Goal: Complete application form: Complete application form

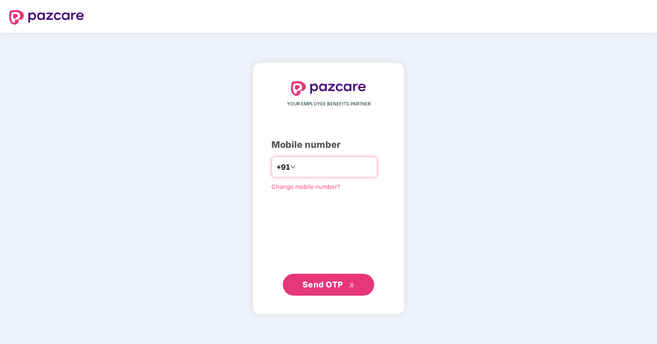
click at [323, 168] on input "number" at bounding box center [334, 167] width 75 height 15
type input "**********"
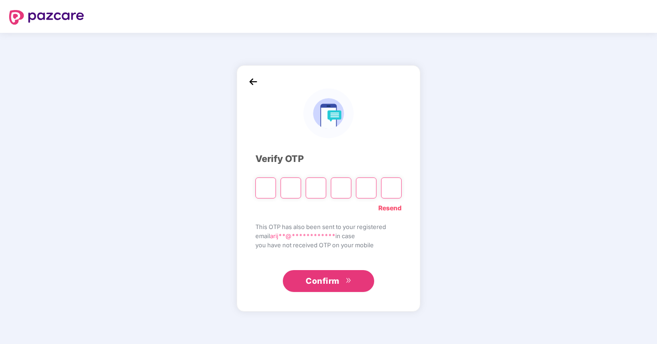
paste input "*"
type input "*"
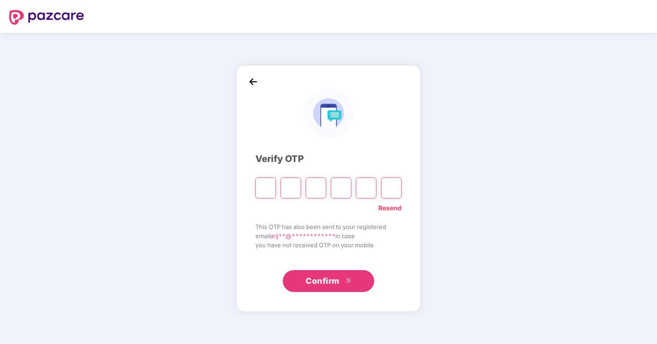
type input "*"
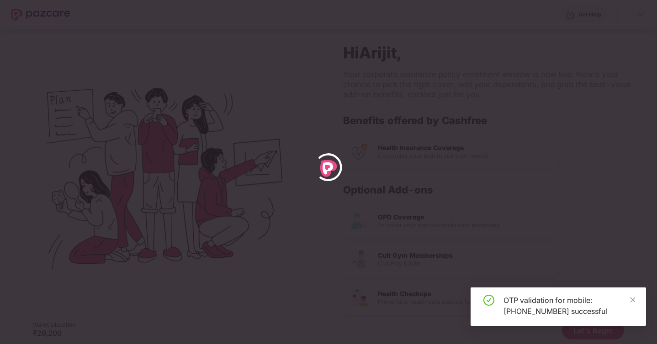
click at [431, 103] on div at bounding box center [328, 172] width 657 height 344
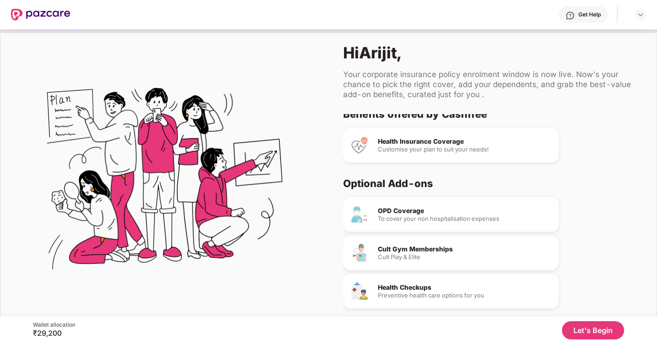
scroll to position [40, 0]
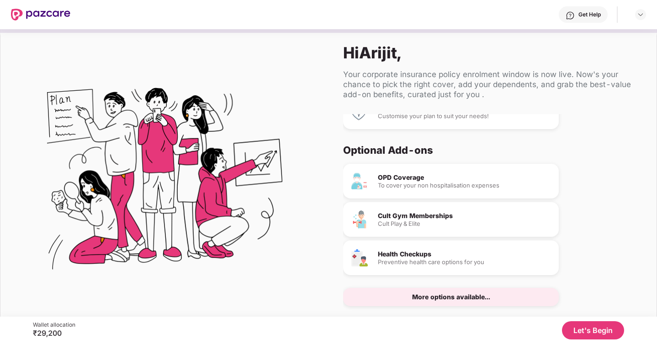
click at [581, 330] on button "Let's Begin" at bounding box center [593, 330] width 62 height 18
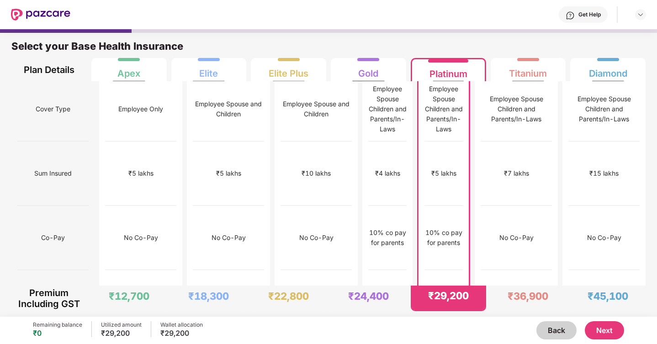
scroll to position [0, 0]
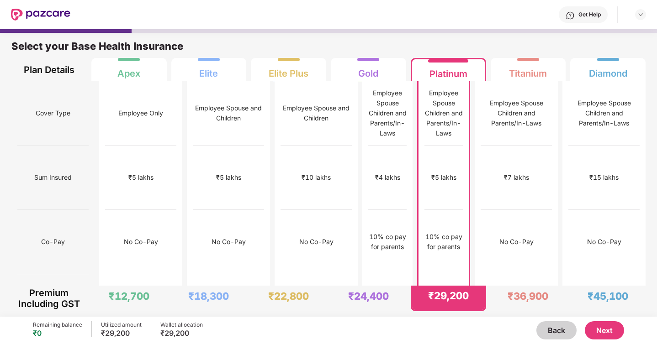
click at [441, 94] on div "Employee Spouse Children and Parents/In-Laws" at bounding box center [443, 113] width 38 height 50
click at [443, 104] on div "Employee Spouse Children and Parents/In-Laws" at bounding box center [443, 113] width 38 height 50
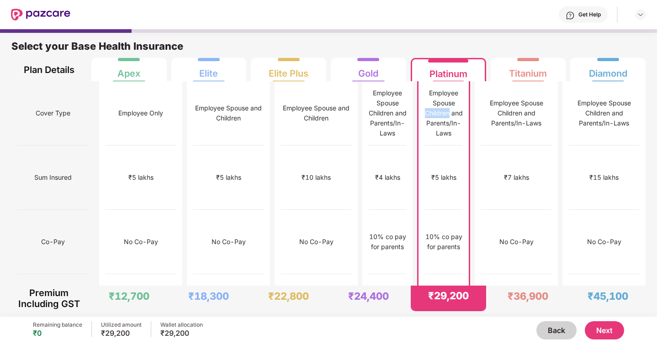
click at [604, 329] on button "Next" at bounding box center [603, 330] width 39 height 18
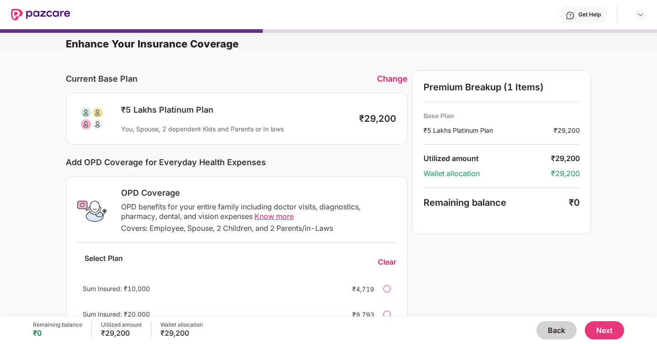
click at [240, 130] on div "You, Spouse, 2 dependent Kids and Parents or In laws" at bounding box center [235, 129] width 229 height 9
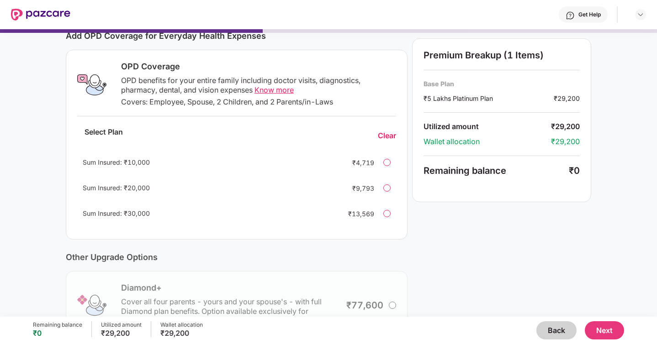
scroll to position [126, 0]
click at [387, 162] on div at bounding box center [386, 162] width 7 height 7
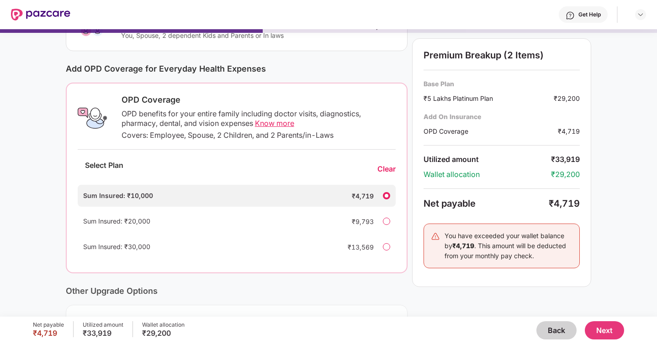
scroll to position [94, 0]
click at [238, 115] on div "OPD benefits for your entire family including doctor visits, diagnostics, pharm…" at bounding box center [258, 118] width 274 height 19
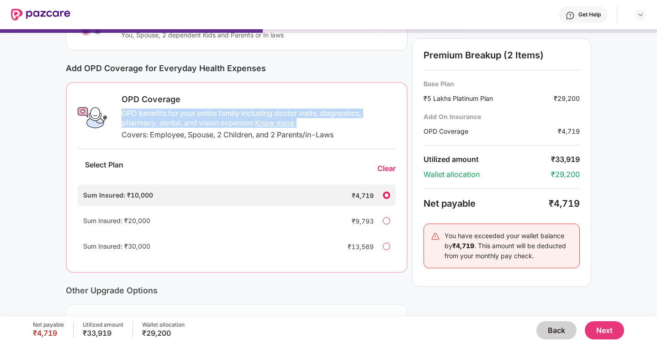
click at [238, 115] on div "OPD benefits for your entire family including doctor visits, diagnostics, pharm…" at bounding box center [258, 118] width 274 height 19
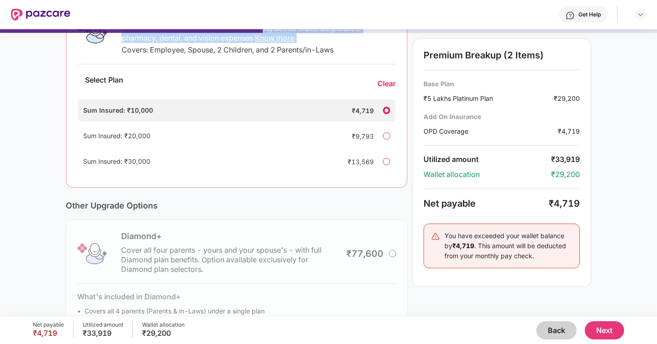
scroll to position [171, 0]
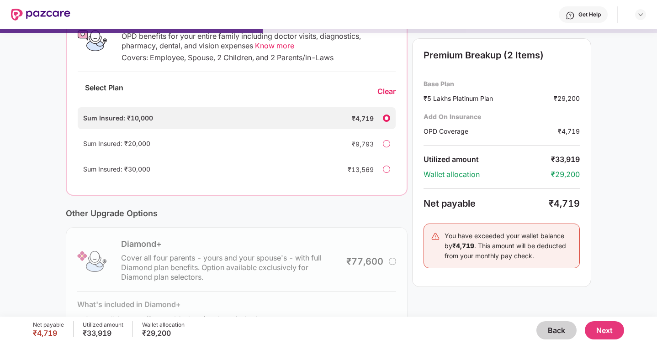
click at [388, 93] on div "Clear" at bounding box center [386, 92] width 18 height 10
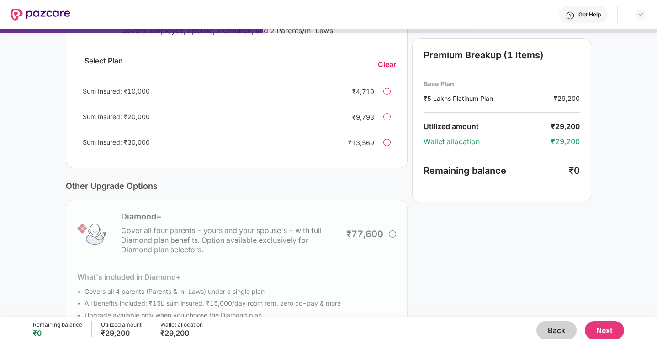
scroll to position [226, 0]
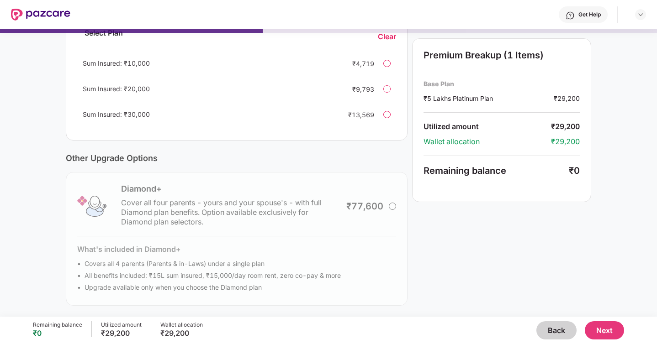
click at [390, 205] on div "Diamond+ Cover all four parents - yours and your spouse's - with full Diamond p…" at bounding box center [237, 239] width 342 height 134
click at [394, 207] on div "Diamond+ Cover all four parents - yours and your spouse's - with full Diamond p…" at bounding box center [237, 239] width 342 height 134
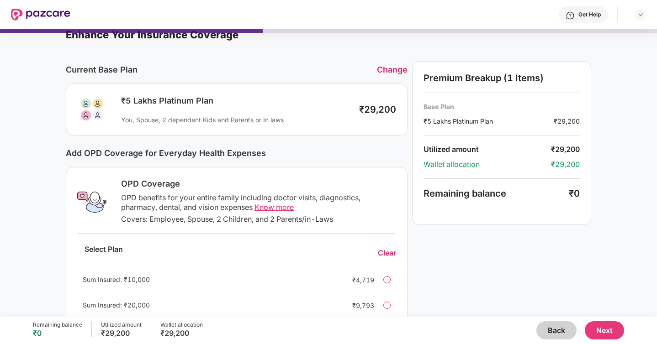
scroll to position [11, 0]
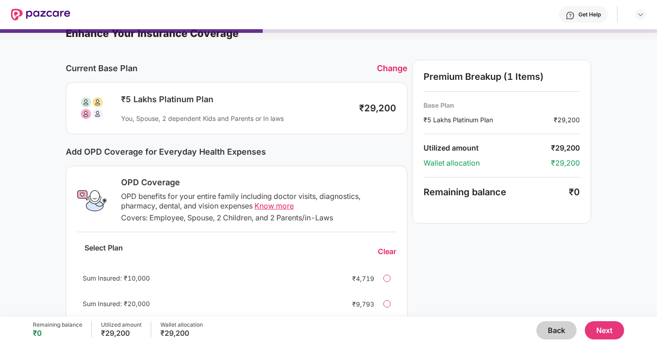
click at [380, 106] on div "₹29,200" at bounding box center [377, 108] width 37 height 11
click at [597, 335] on button "Next" at bounding box center [603, 330] width 39 height 18
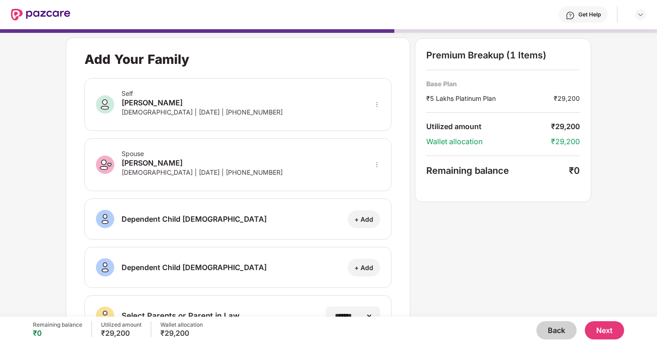
click at [598, 335] on button "Next" at bounding box center [603, 330] width 39 height 18
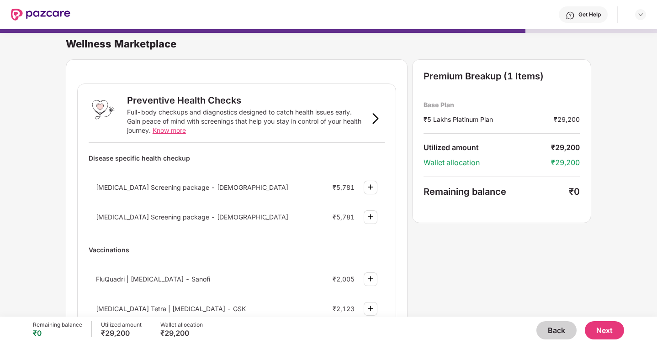
click at [566, 330] on button "Back" at bounding box center [556, 330] width 40 height 18
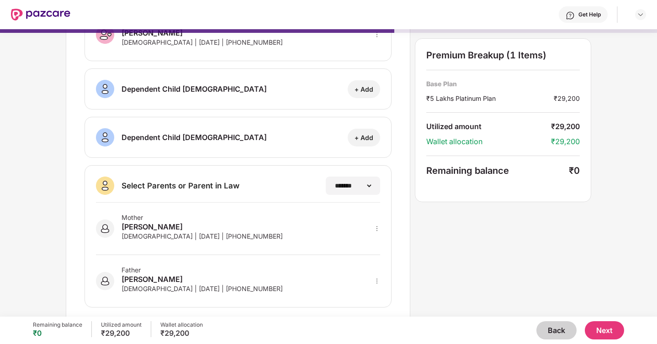
scroll to position [142, 0]
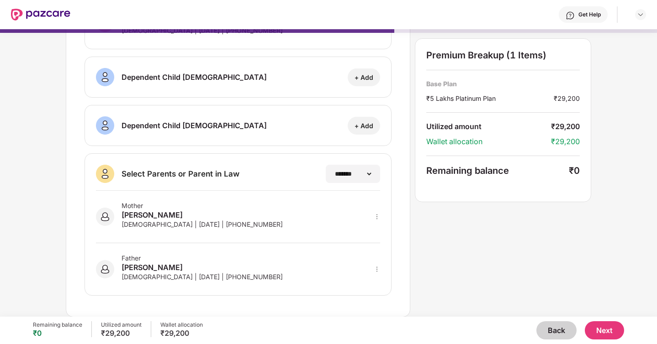
click at [378, 220] on div at bounding box center [376, 217] width 6 height 10
click at [368, 227] on img at bounding box center [364, 229] width 7 height 7
select select "******"
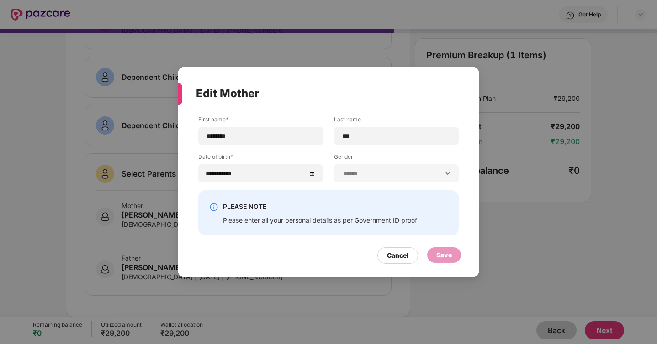
click at [324, 224] on div "Please enter all your personal details as per Government ID proof" at bounding box center [320, 220] width 194 height 9
click at [327, 218] on div "Please enter all your personal details as per Government ID proof" at bounding box center [320, 220] width 194 height 9
click at [398, 260] on div "Cancel" at bounding box center [397, 256] width 21 height 10
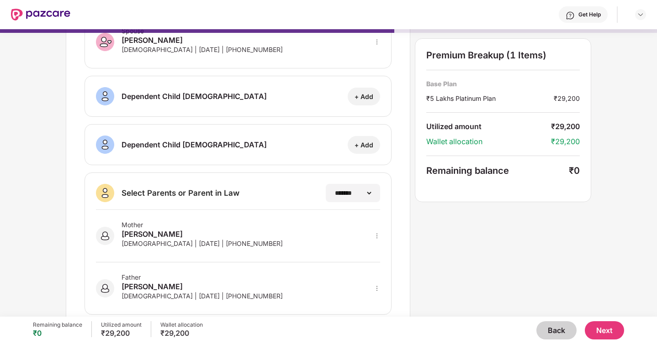
scroll to position [117, 0]
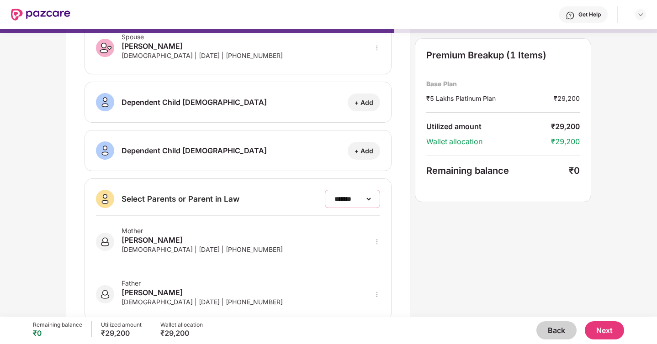
click at [350, 202] on select "**********" at bounding box center [352, 198] width 40 height 7
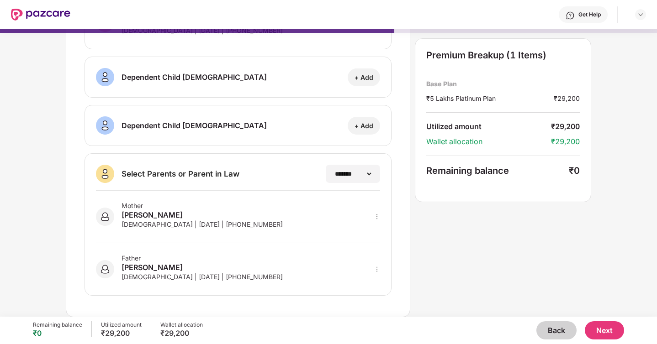
click at [373, 272] on div "Father Jayanta Das Male | 09 Sept 1963 | +919066864905" at bounding box center [238, 263] width 284 height 41
click at [378, 270] on icon "more" at bounding box center [376, 269] width 6 height 6
click at [363, 287] on div at bounding box center [365, 282] width 30 height 16
select select "****"
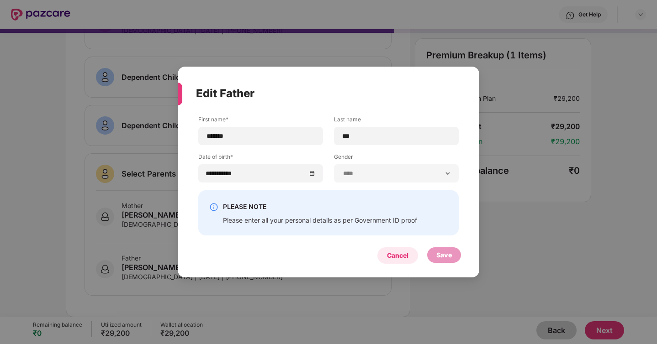
click at [404, 256] on div "Cancel" at bounding box center [397, 256] width 21 height 10
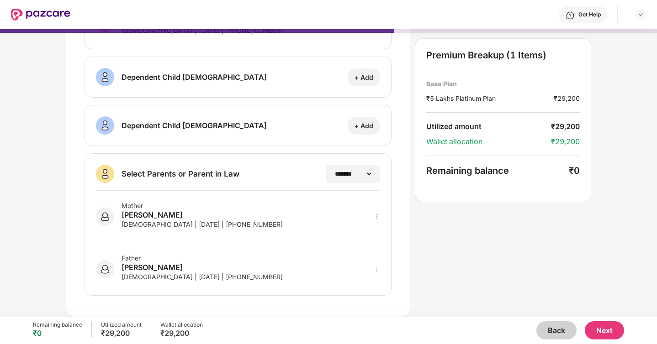
click at [607, 335] on button "Next" at bounding box center [603, 330] width 39 height 18
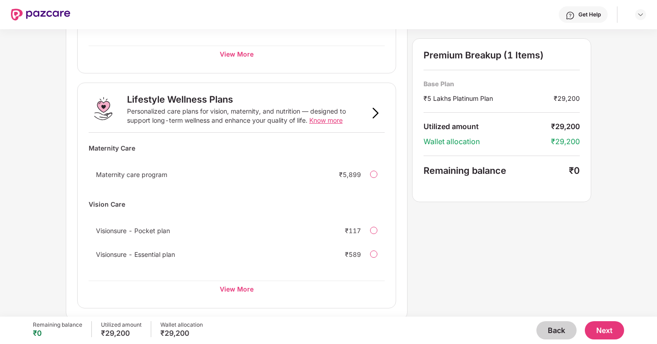
scroll to position [555, 0]
click at [239, 285] on div "View More" at bounding box center [237, 287] width 296 height 16
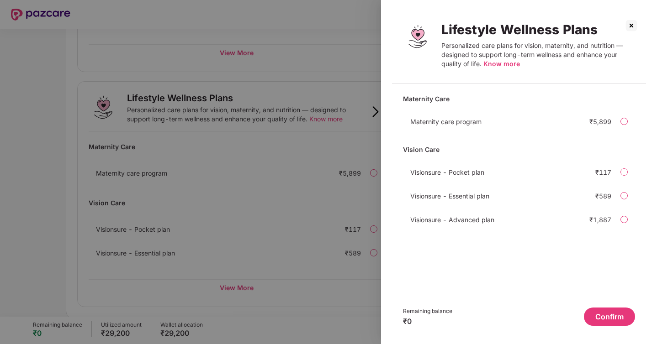
click at [631, 25] on img at bounding box center [631, 25] width 15 height 15
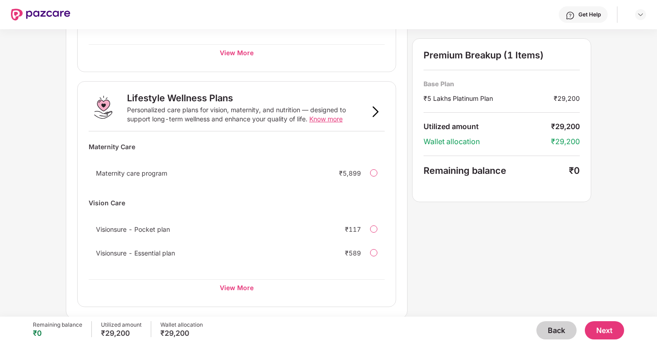
click at [607, 338] on button "Next" at bounding box center [603, 330] width 39 height 18
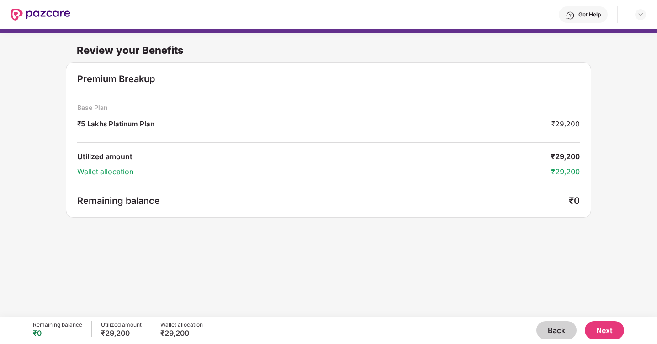
click at [602, 330] on button "Next" at bounding box center [603, 330] width 39 height 18
